Goal: Task Accomplishment & Management: Manage account settings

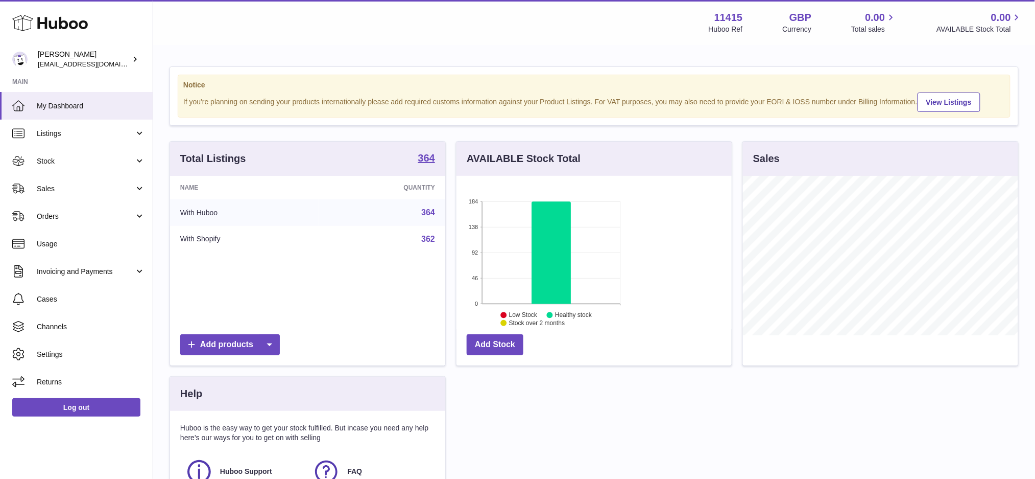
scroll to position [159, 275]
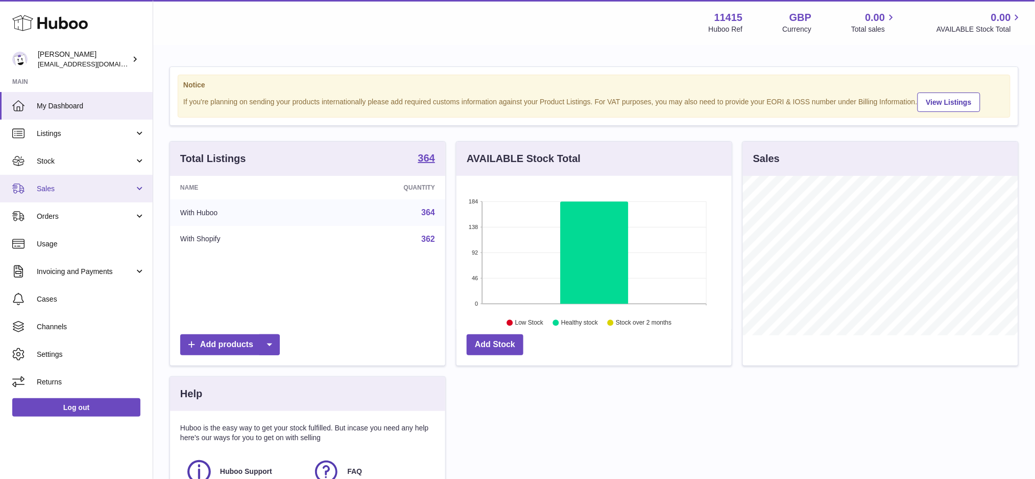
click at [97, 180] on link "Sales" at bounding box center [76, 189] width 153 height 28
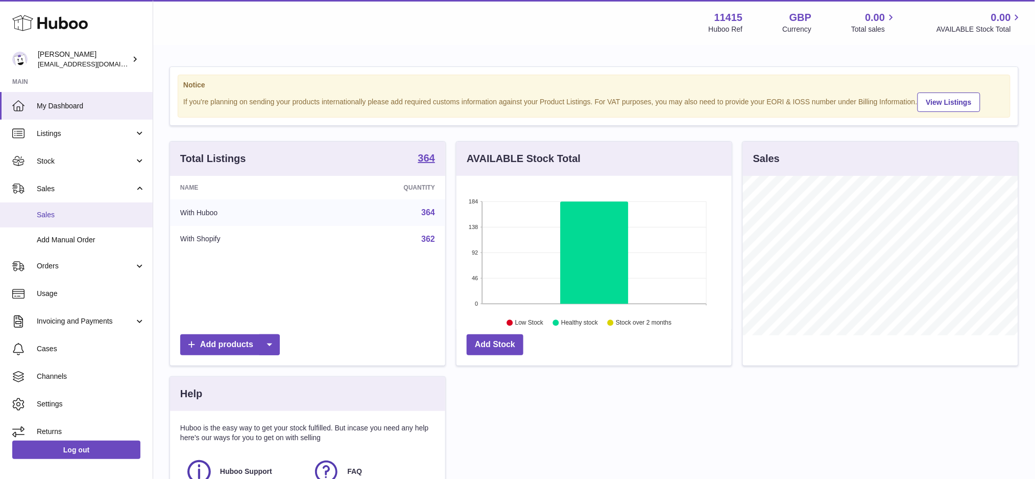
click at [79, 211] on span "Sales" at bounding box center [91, 215] width 108 height 10
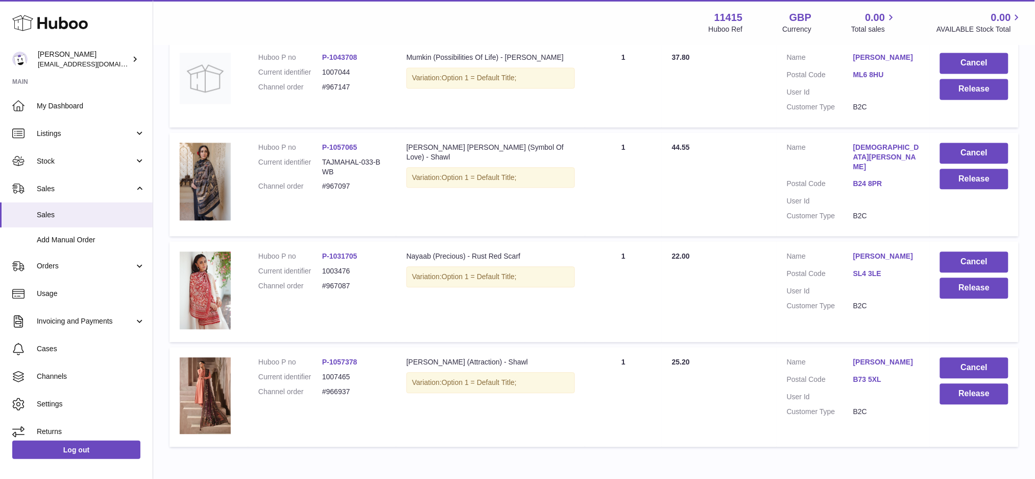
scroll to position [774, 0]
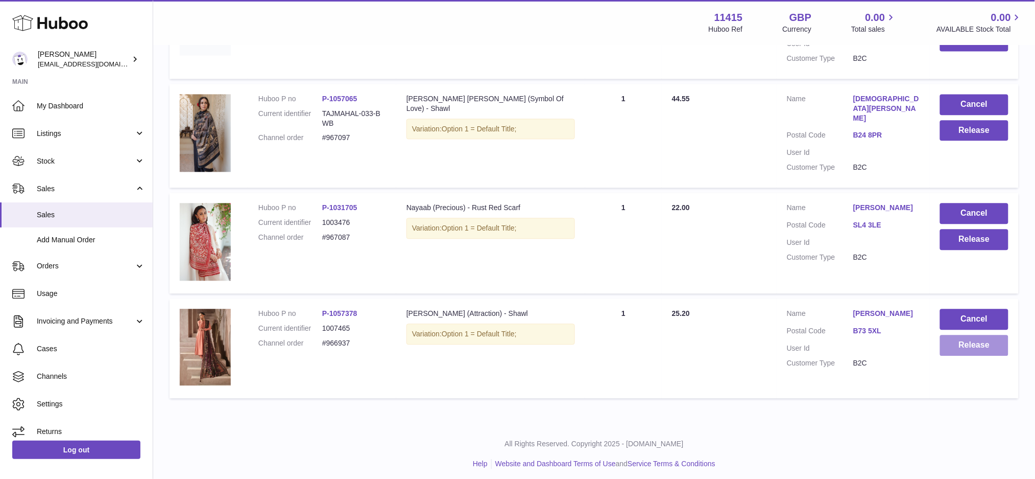
click at [981, 337] on button "Release" at bounding box center [974, 345] width 68 height 21
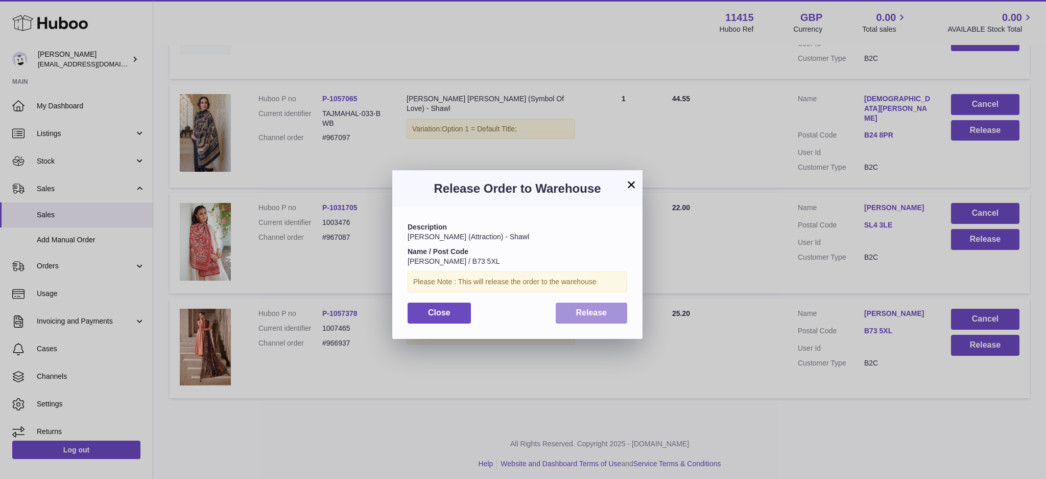
drag, startPoint x: 582, startPoint y: 308, endPoint x: 693, endPoint y: 338, distance: 115.2
click at [582, 308] on span "Release" at bounding box center [591, 312] width 31 height 9
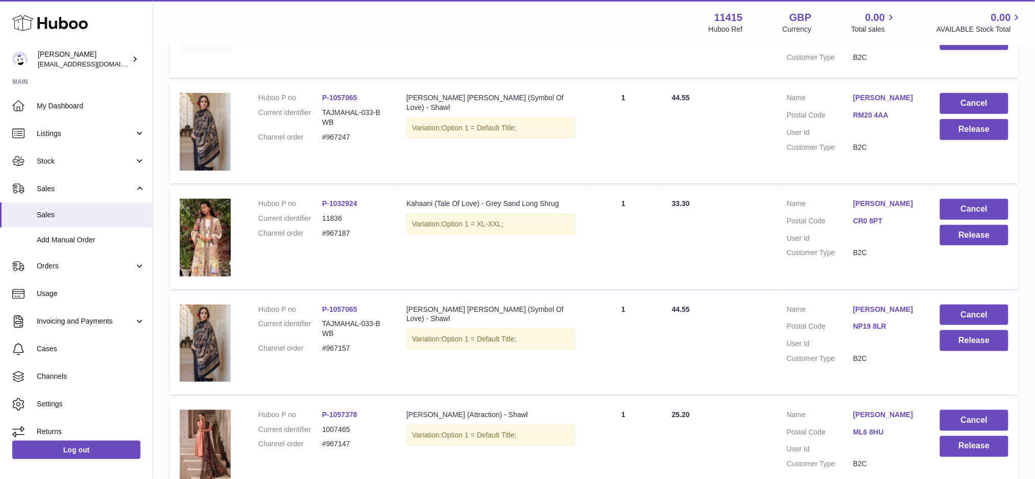
scroll to position [229, 0]
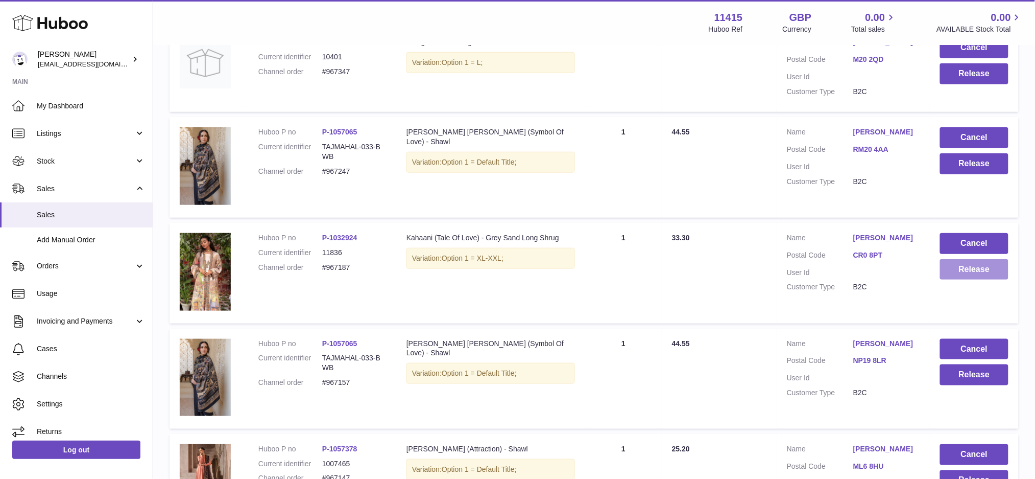
click at [979, 272] on button "Release" at bounding box center [974, 269] width 68 height 21
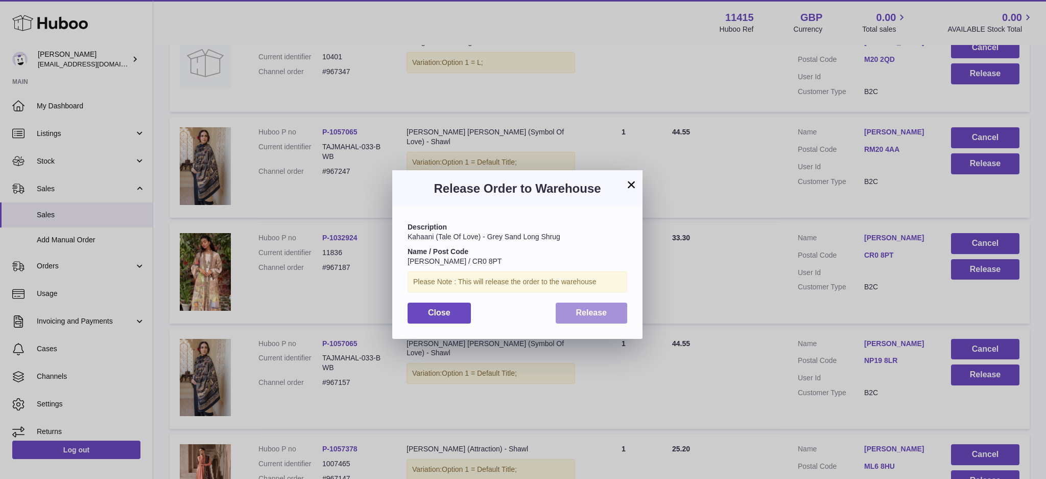
click at [595, 317] on span "Release" at bounding box center [591, 312] width 31 height 9
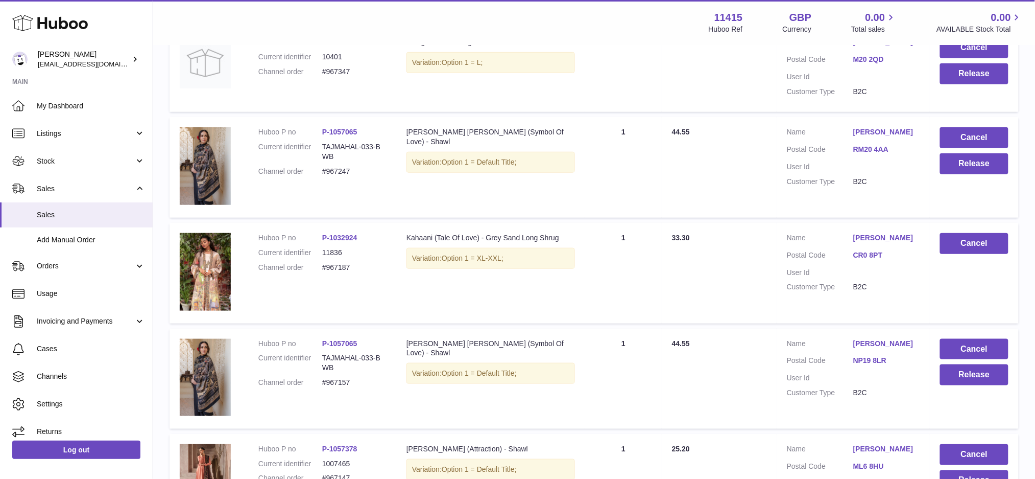
scroll to position [161, 0]
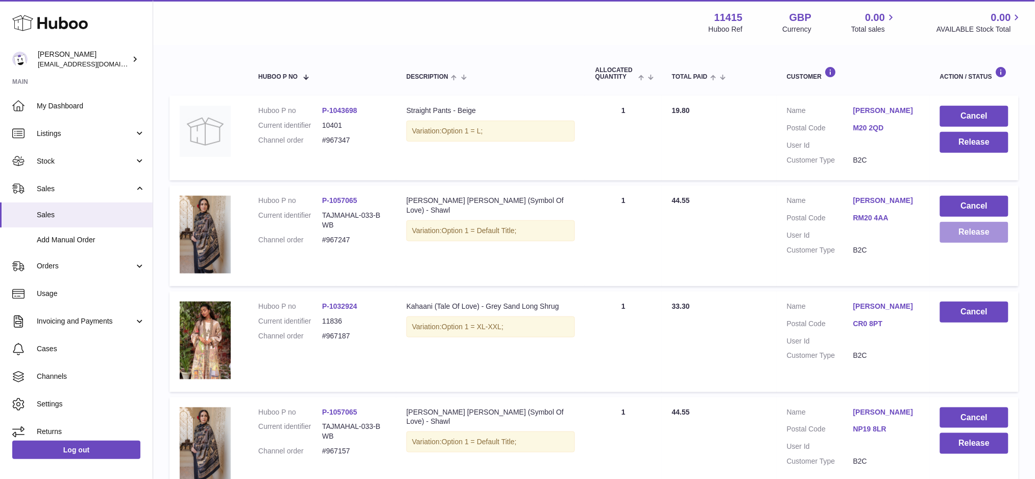
click at [966, 235] on button "Release" at bounding box center [974, 232] width 68 height 21
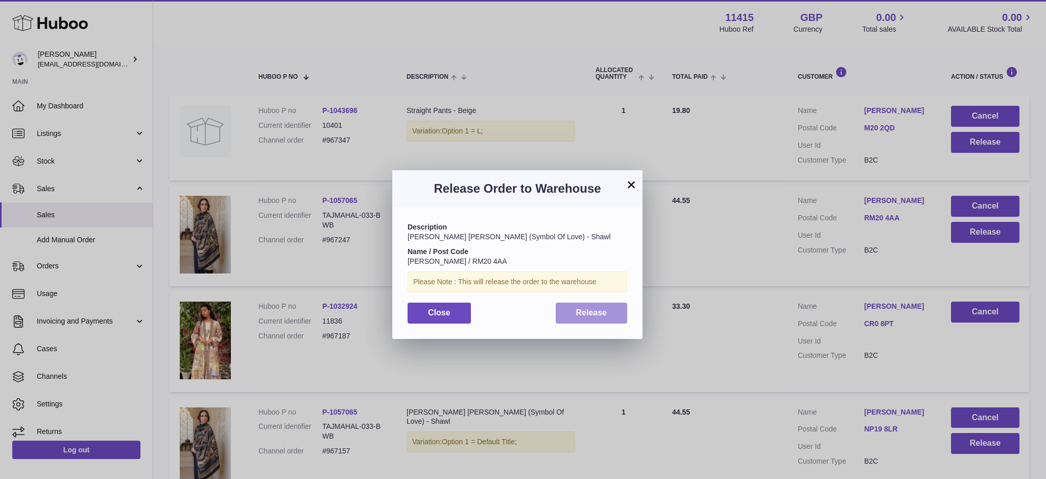
click at [590, 315] on span "Release" at bounding box center [591, 312] width 31 height 9
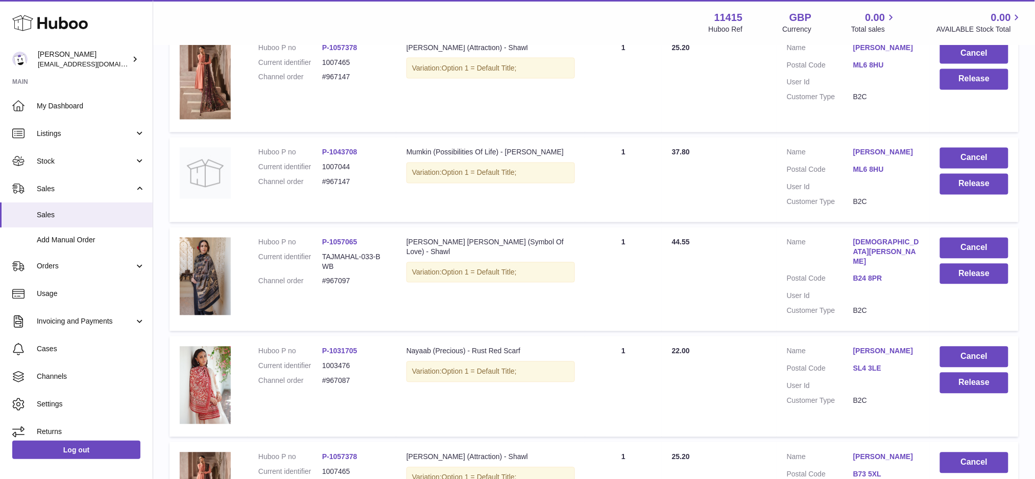
scroll to position [706, 0]
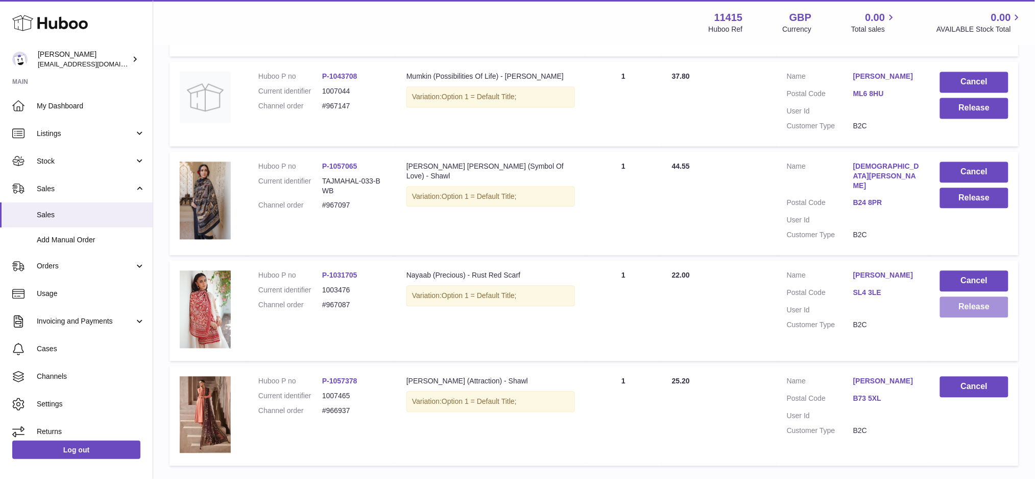
click at [941, 299] on button "Release" at bounding box center [974, 307] width 68 height 21
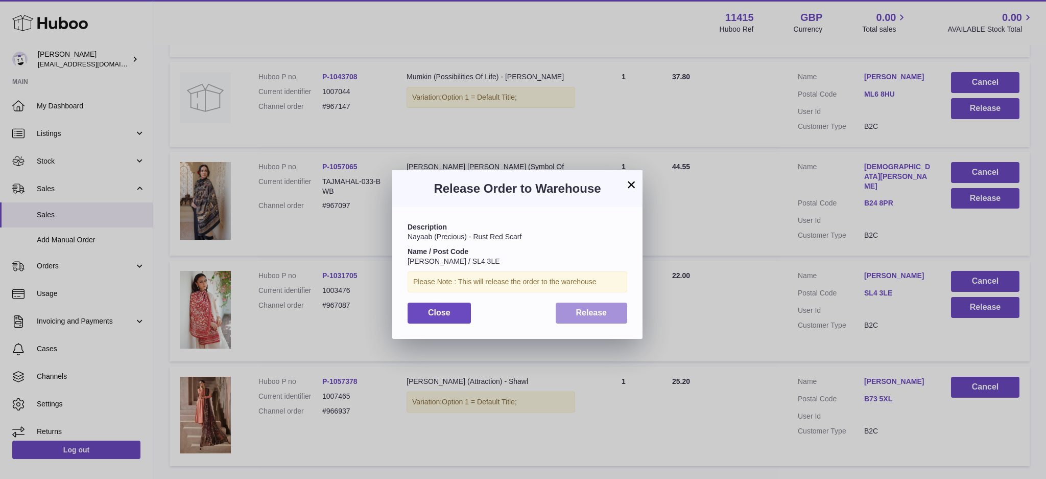
click at [609, 319] on button "Release" at bounding box center [592, 312] width 72 height 21
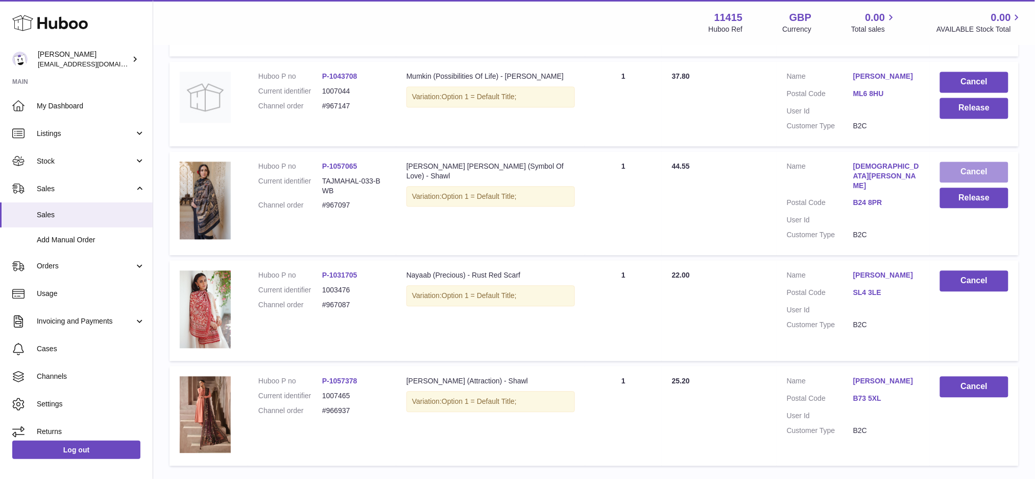
click at [989, 163] on button "Cancel" at bounding box center [974, 172] width 68 height 21
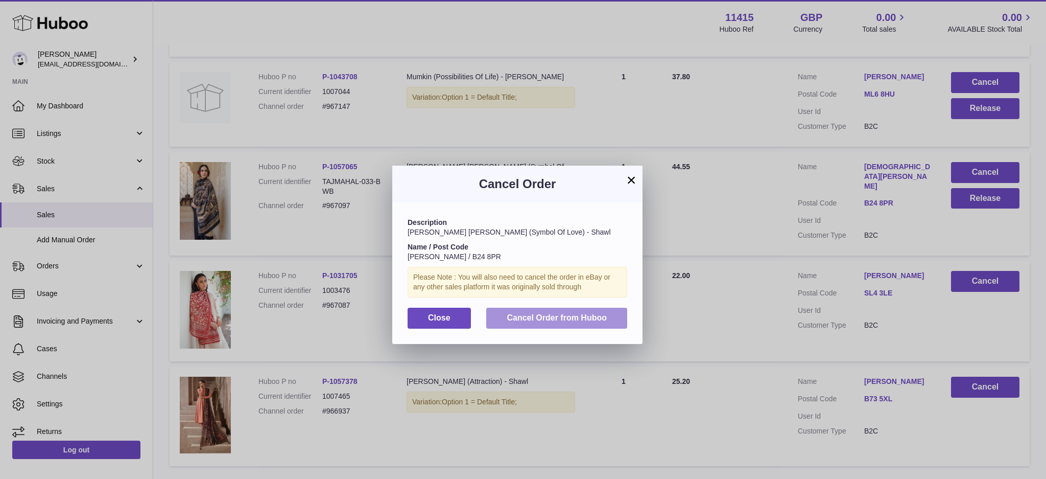
click at [548, 323] on button "Cancel Order from Huboo" at bounding box center [556, 317] width 141 height 21
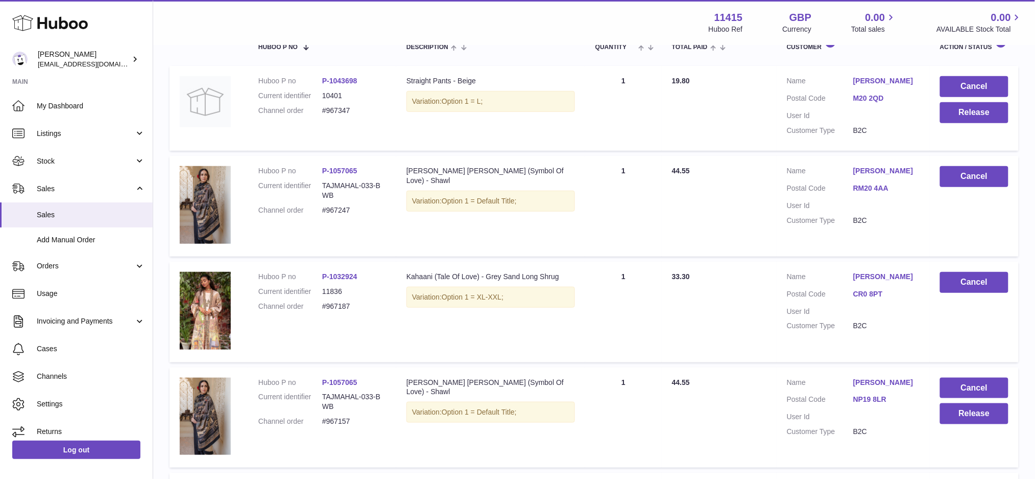
scroll to position [124, 0]
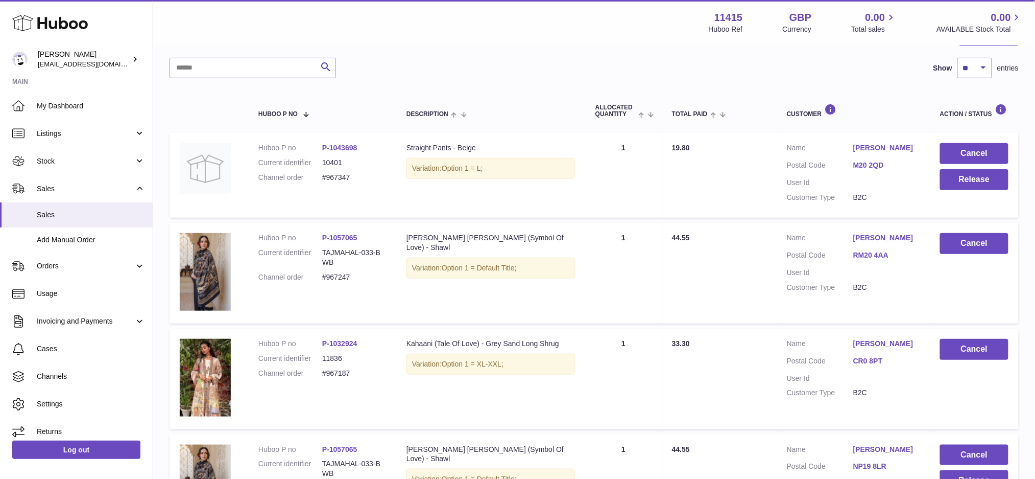
click at [519, 198] on td "Description Straight Pants - Beige Variation: Option 1 = L;" at bounding box center [490, 175] width 189 height 85
click at [974, 148] on button "Cancel" at bounding box center [974, 153] width 68 height 21
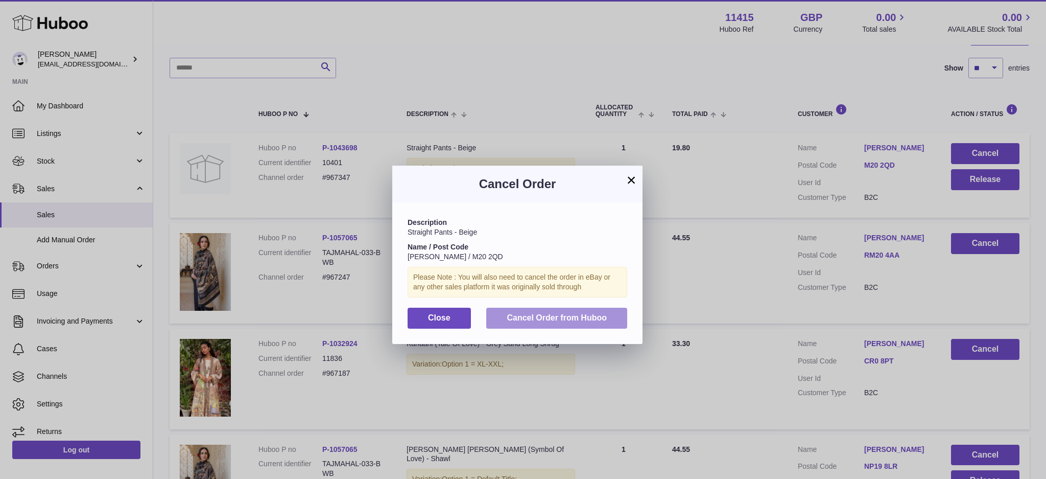
drag, startPoint x: 541, startPoint y: 314, endPoint x: 570, endPoint y: 311, distance: 29.3
click at [541, 315] on span "Cancel Order from Huboo" at bounding box center [557, 317] width 100 height 9
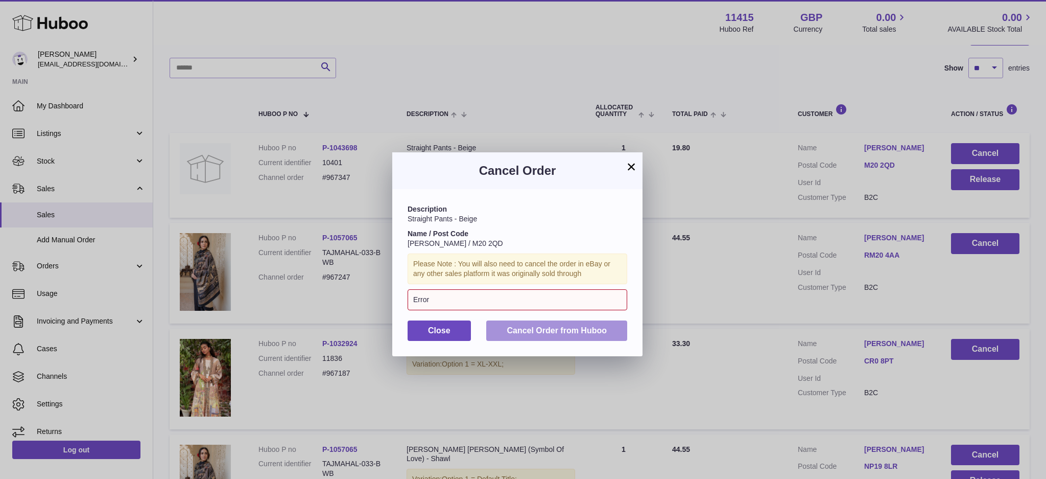
click at [582, 324] on button "Cancel Order from Huboo" at bounding box center [556, 330] width 141 height 21
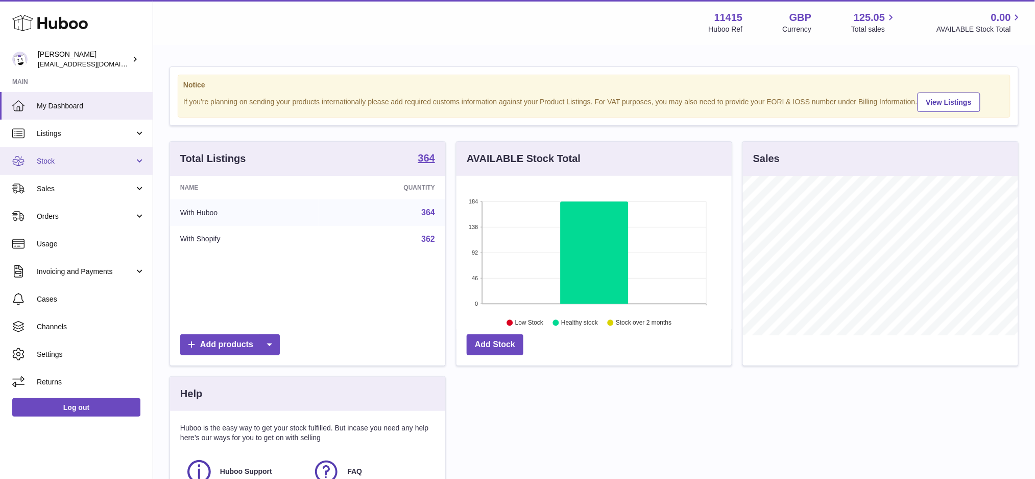
scroll to position [159, 275]
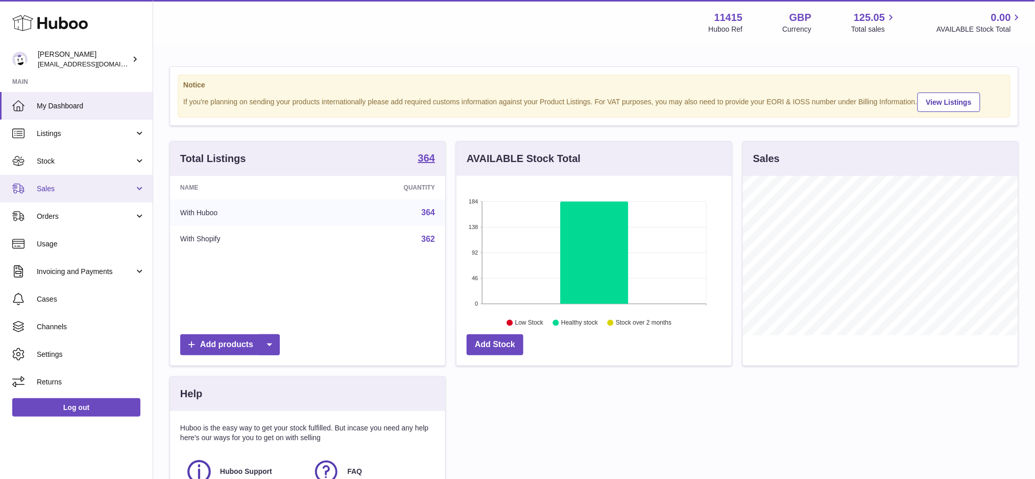
click at [59, 194] on link "Sales" at bounding box center [76, 189] width 153 height 28
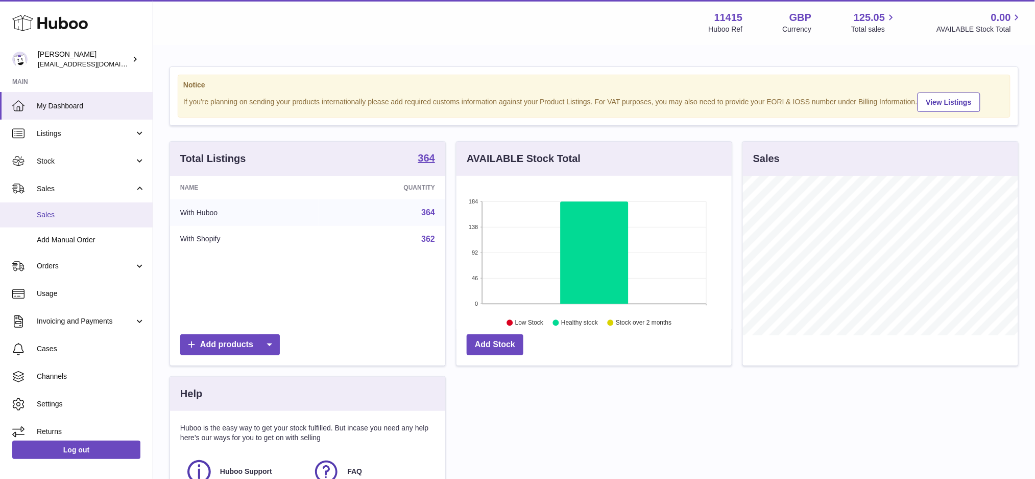
click at [76, 215] on span "Sales" at bounding box center [91, 215] width 108 height 10
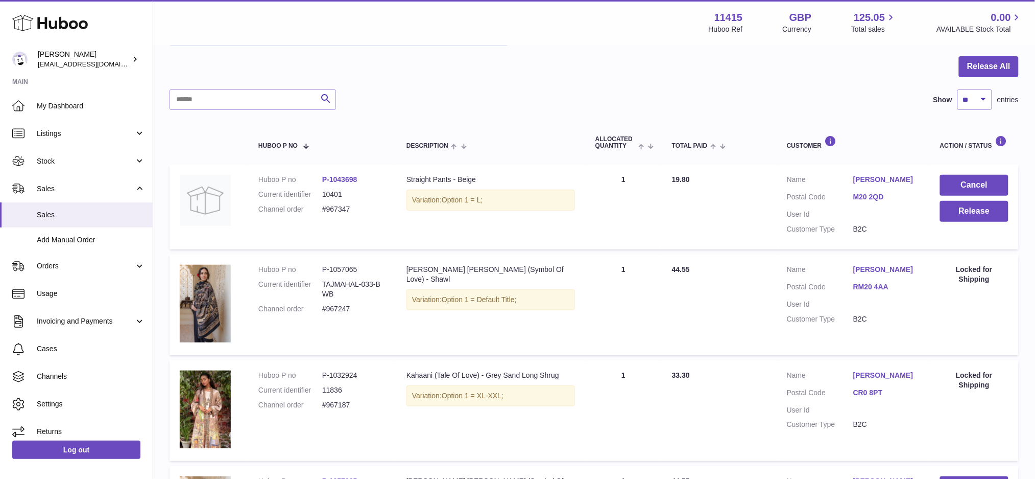
scroll to position [204, 0]
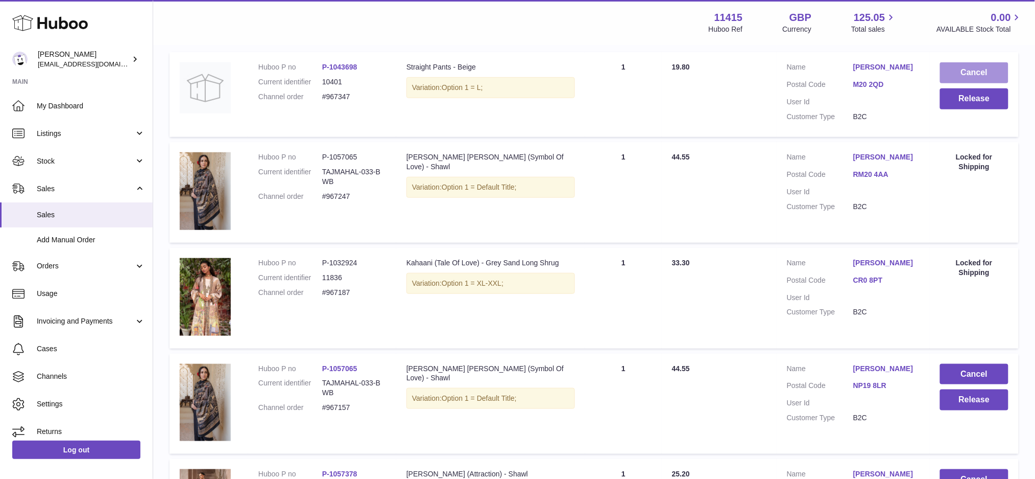
click at [957, 73] on button "Cancel" at bounding box center [974, 72] width 68 height 21
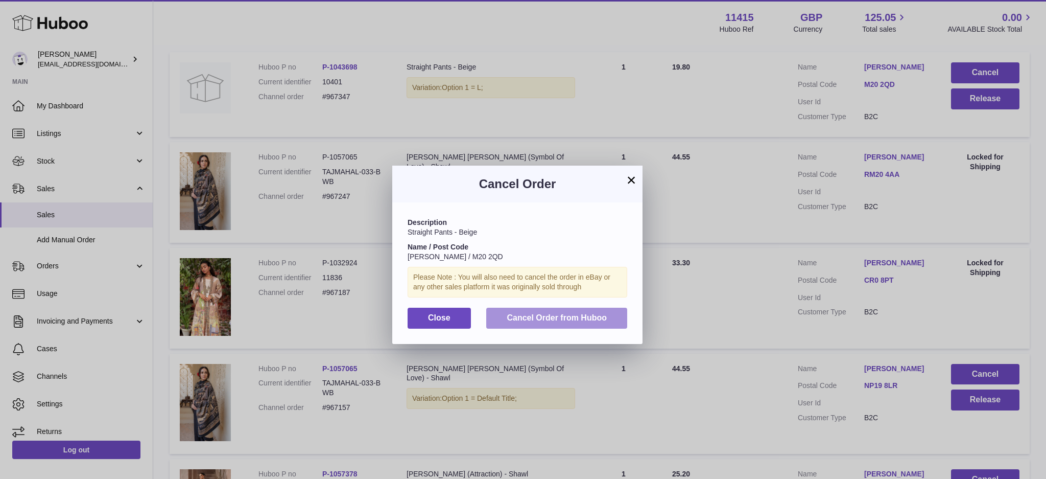
click at [587, 316] on span "Cancel Order from Huboo" at bounding box center [557, 317] width 100 height 9
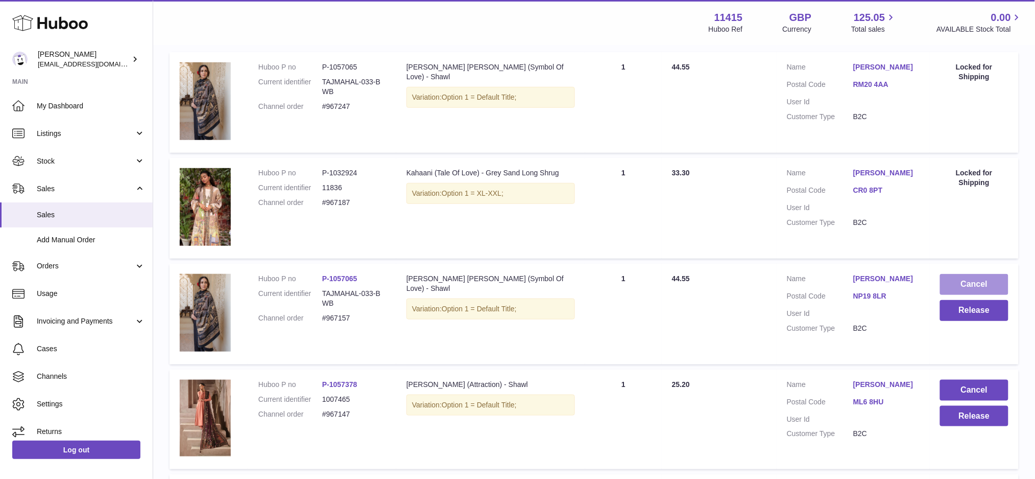
click at [979, 277] on button "Cancel" at bounding box center [974, 284] width 68 height 21
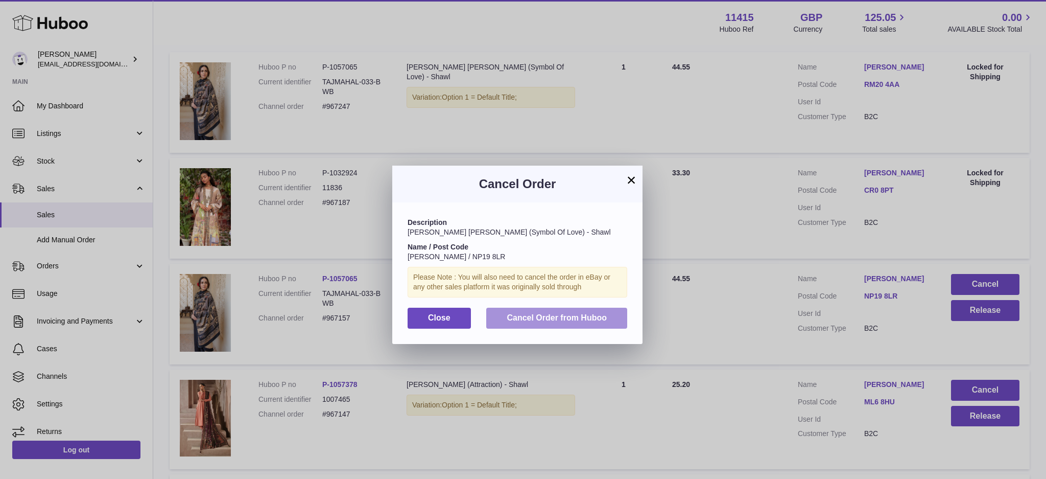
drag, startPoint x: 597, startPoint y: 313, endPoint x: 593, endPoint y: 317, distance: 5.4
click at [595, 313] on span "Cancel Order from Huboo" at bounding box center [557, 317] width 100 height 9
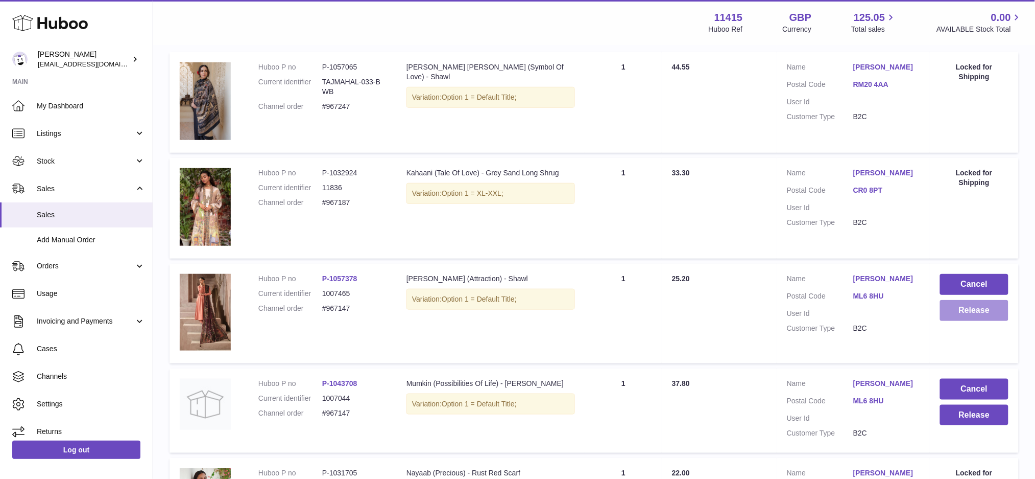
click at [970, 313] on button "Release" at bounding box center [974, 310] width 68 height 21
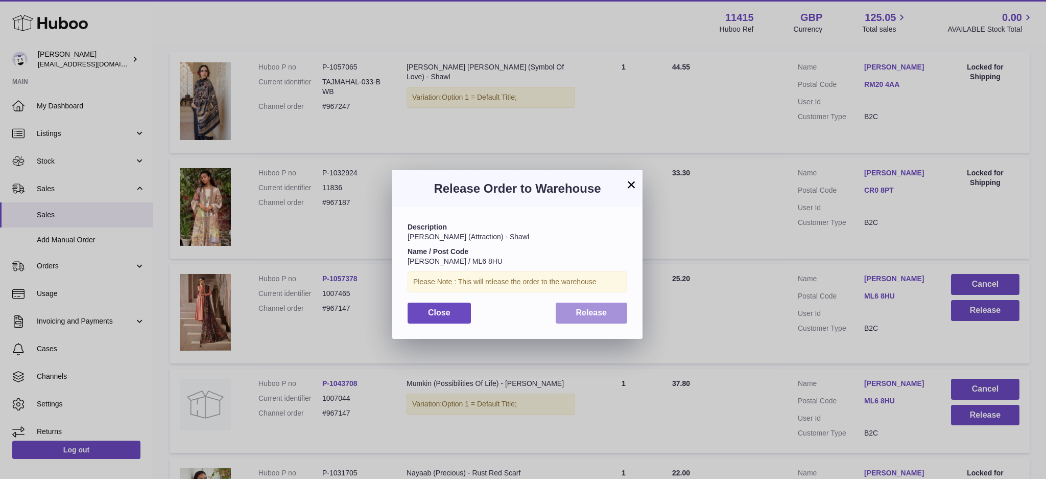
drag, startPoint x: 610, startPoint y: 312, endPoint x: 802, endPoint y: 417, distance: 218.8
click at [610, 311] on button "Release" at bounding box center [592, 312] width 72 height 21
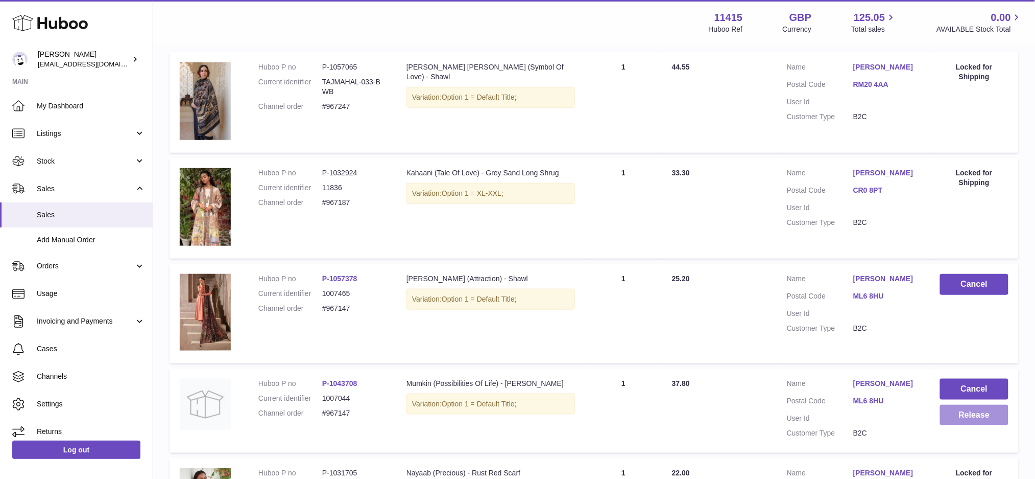
click at [958, 420] on button "Release" at bounding box center [974, 415] width 68 height 21
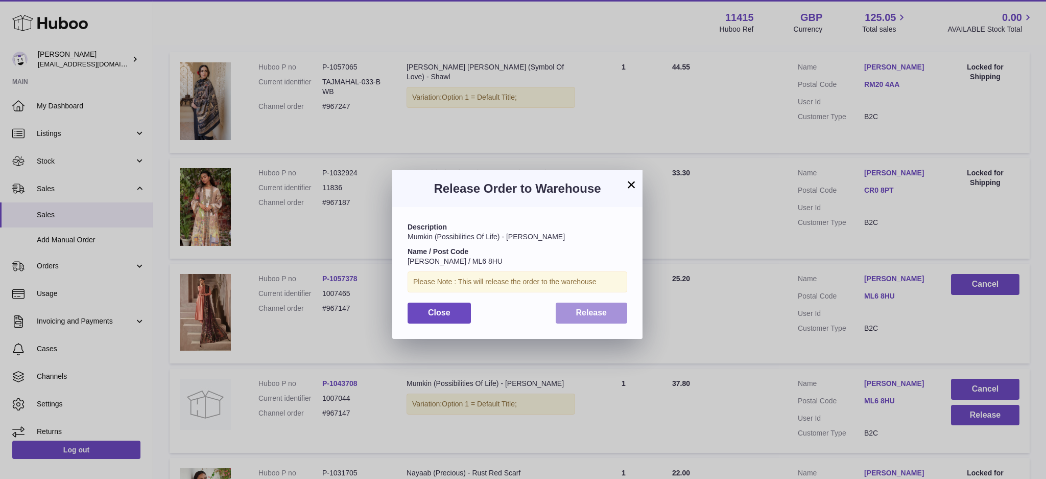
click at [598, 319] on button "Release" at bounding box center [592, 312] width 72 height 21
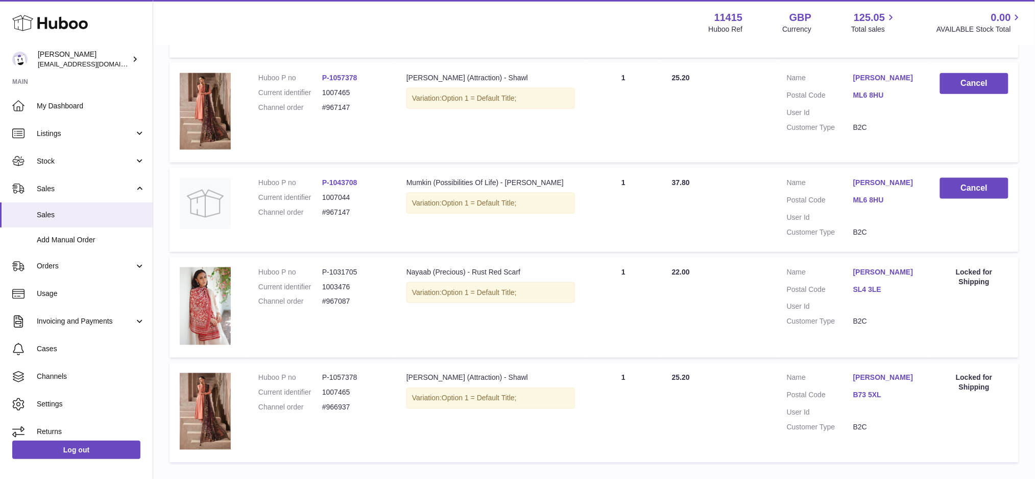
scroll to position [473, 0]
